Goal: Task Accomplishment & Management: Complete application form

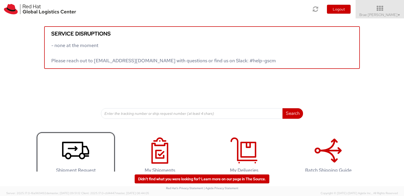
click at [76, 141] on icon at bounding box center [75, 151] width 27 height 26
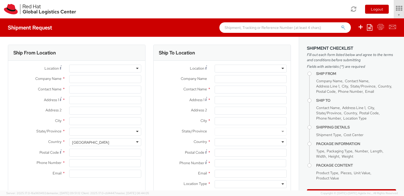
select select "735"
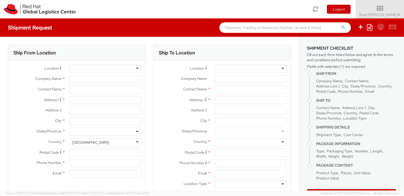
select select
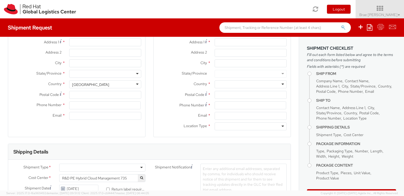
type input "Red Hat"
type input "Brae [PERSON_NAME]"
type input "btroutma@redhat.com"
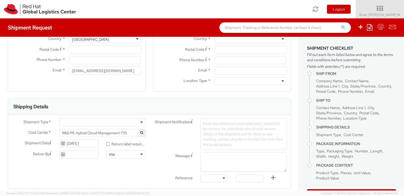
scroll to position [116, 0]
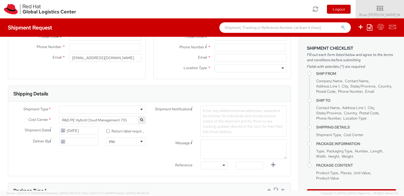
click at [109, 108] on div at bounding box center [102, 110] width 86 height 8
click at [89, 127] on div "Shipment Type * Business Business Batch Business Personal Cost Center * R&D PE …" at bounding box center [78, 127] width 141 height 43
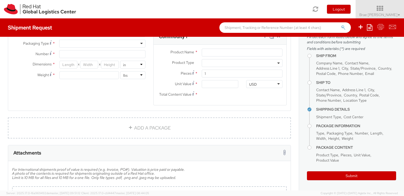
scroll to position [232, 0]
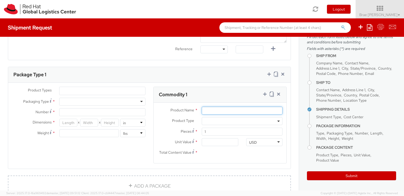
click at [230, 110] on input "Product Name *" at bounding box center [242, 111] width 81 height 8
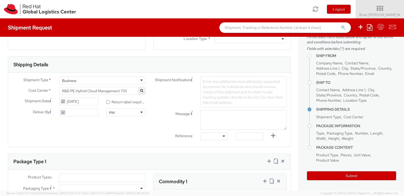
scroll to position [0, 0]
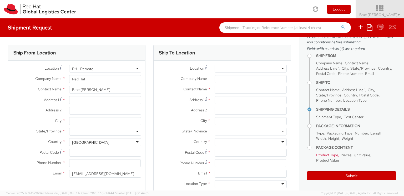
click at [384, 10] on icon at bounding box center [379, 8] width 55 height 7
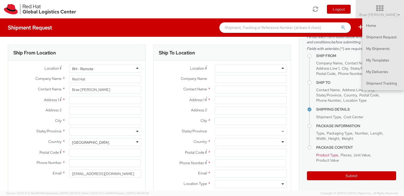
click at [384, 10] on icon at bounding box center [379, 8] width 55 height 7
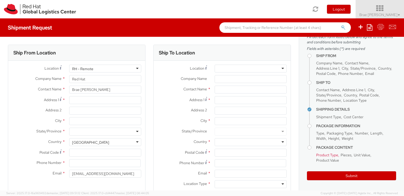
click at [381, 12] on icon at bounding box center [379, 8] width 55 height 7
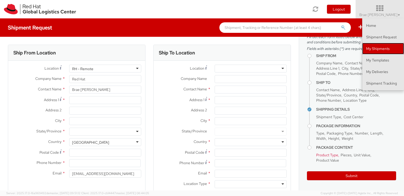
click at [369, 52] on link "My Shipments" at bounding box center [383, 49] width 42 height 12
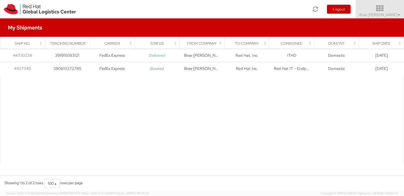
click at [386, 8] on icon at bounding box center [379, 8] width 55 height 7
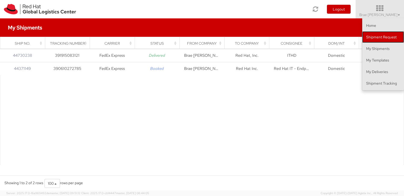
click at [373, 40] on link "Shipment Request" at bounding box center [383, 37] width 42 height 12
select select
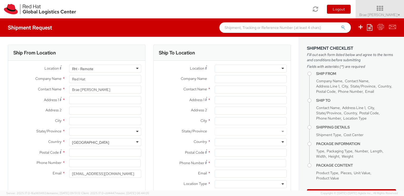
select select "735"
